Goal: Task Accomplishment & Management: Use online tool/utility

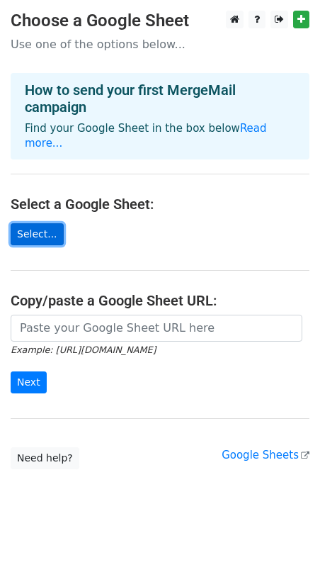
click at [41, 223] on link "Select..." at bounding box center [37, 234] width 53 height 22
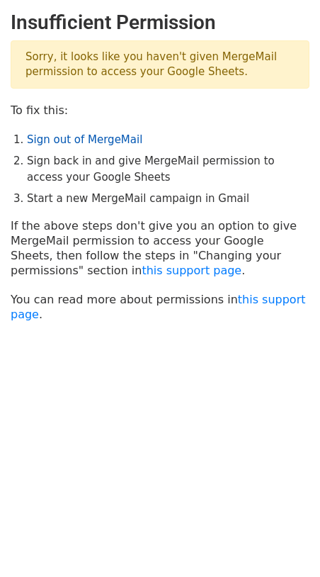
click at [103, 141] on link "Sign out of MergeMail" at bounding box center [85, 139] width 116 height 13
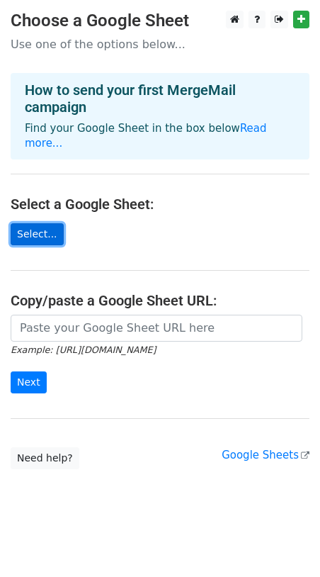
click at [29, 223] on link "Select..." at bounding box center [37, 234] width 53 height 22
